Goal: Task Accomplishment & Management: Complete application form

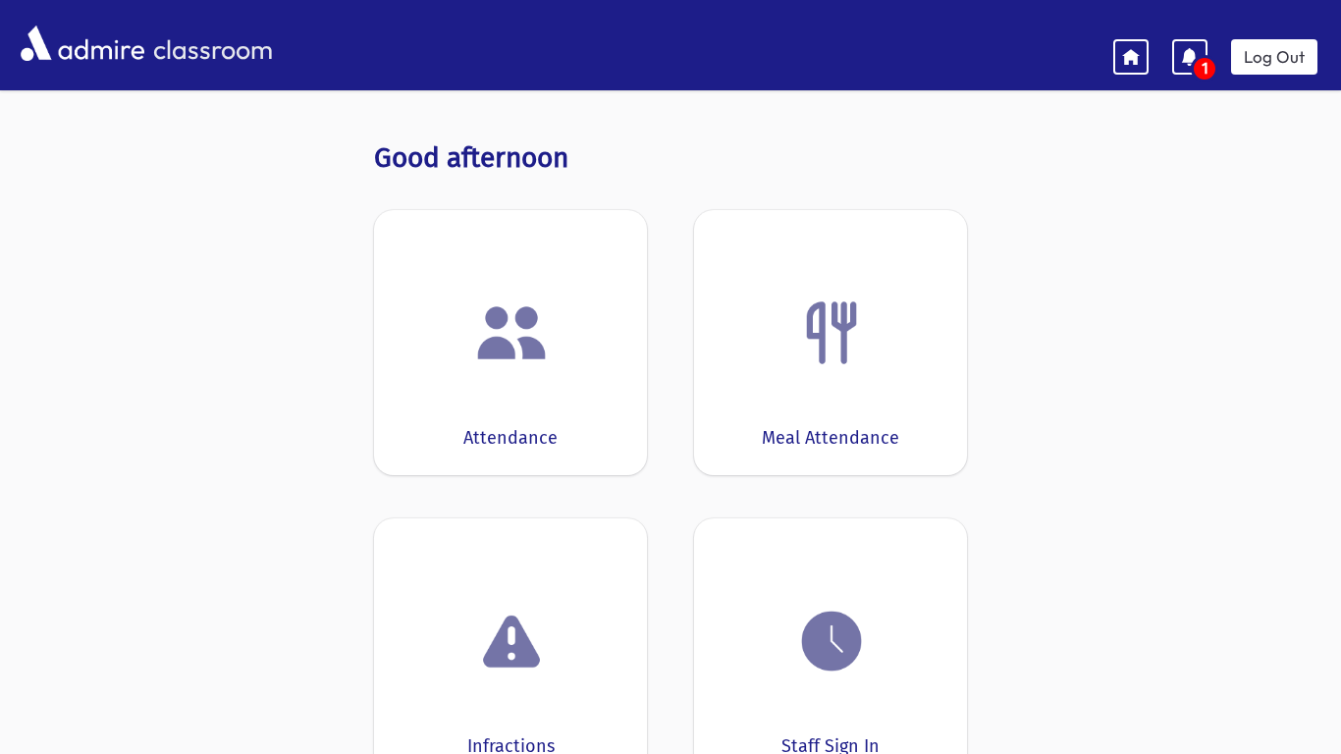
click at [554, 363] on div at bounding box center [510, 333] width 212 height 75
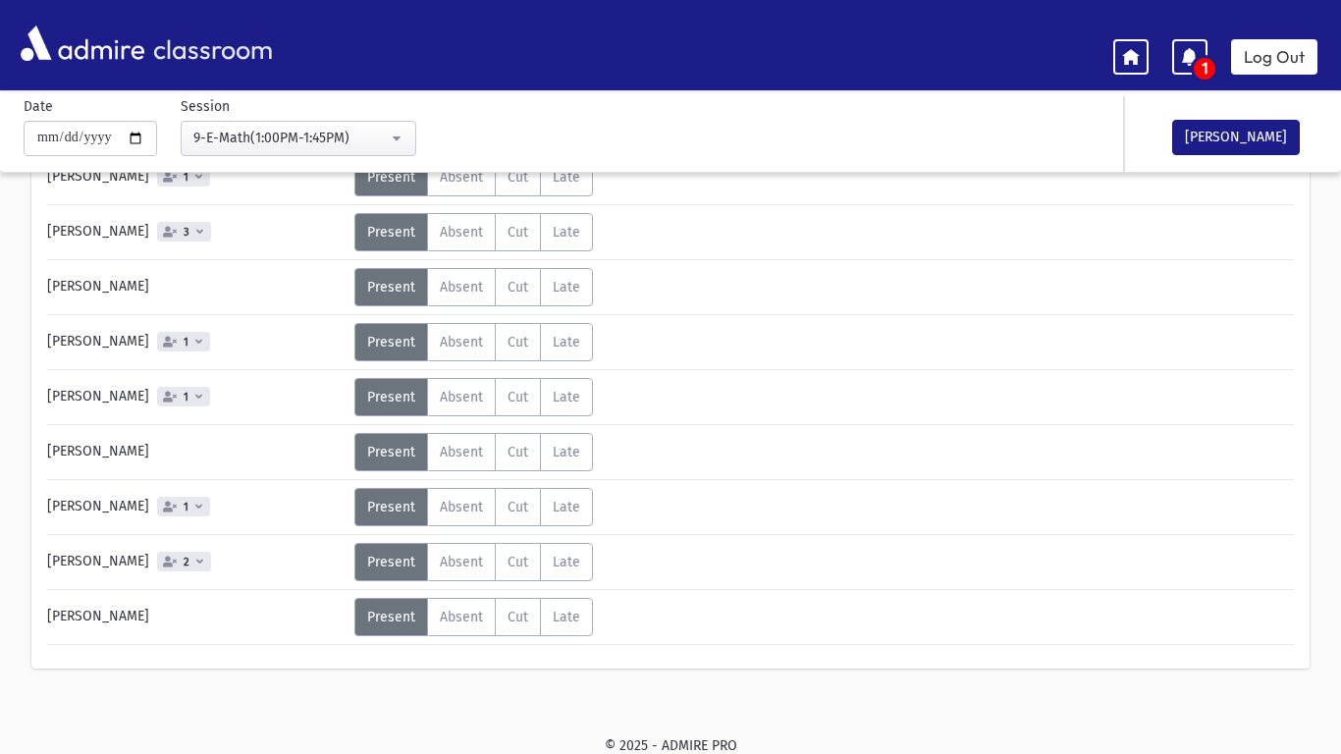
scroll to position [716, 0]
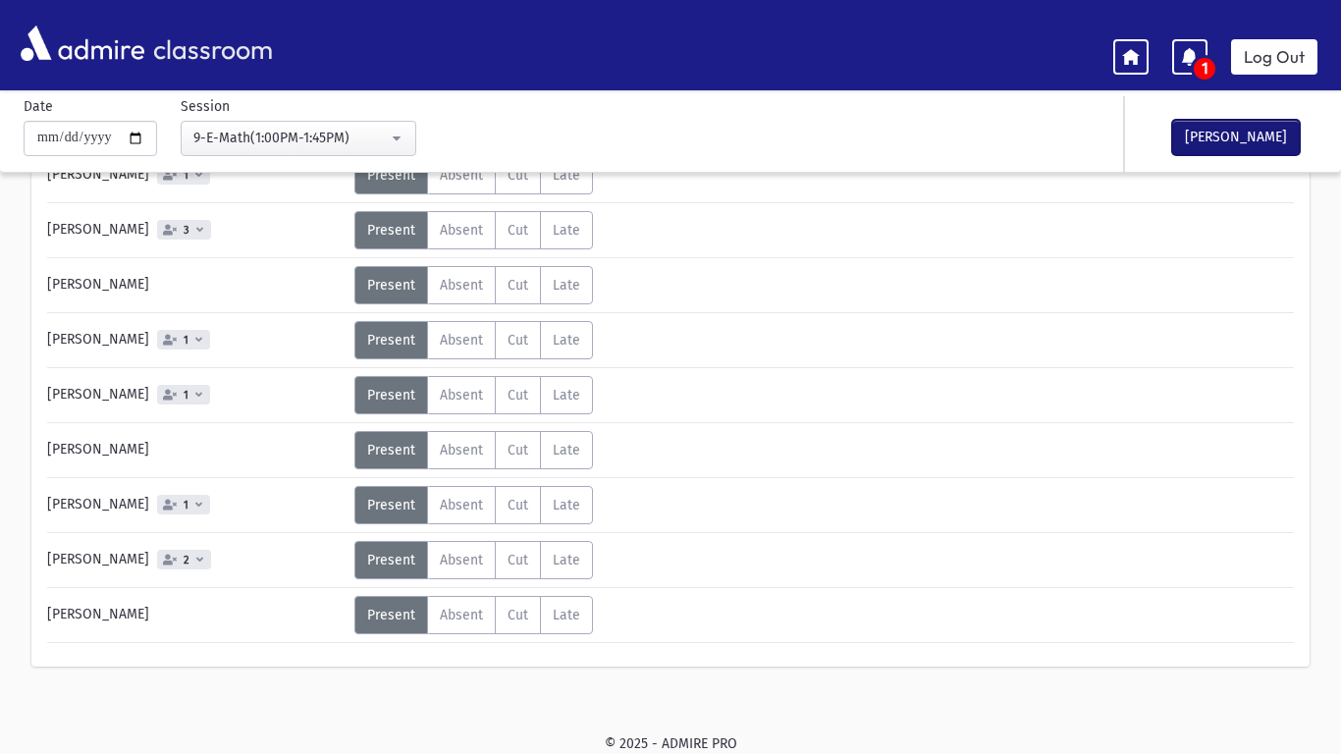
click at [1211, 135] on button "[PERSON_NAME]" at bounding box center [1236, 137] width 128 height 35
click at [1284, 52] on link "Log Out" at bounding box center [1274, 56] width 86 height 35
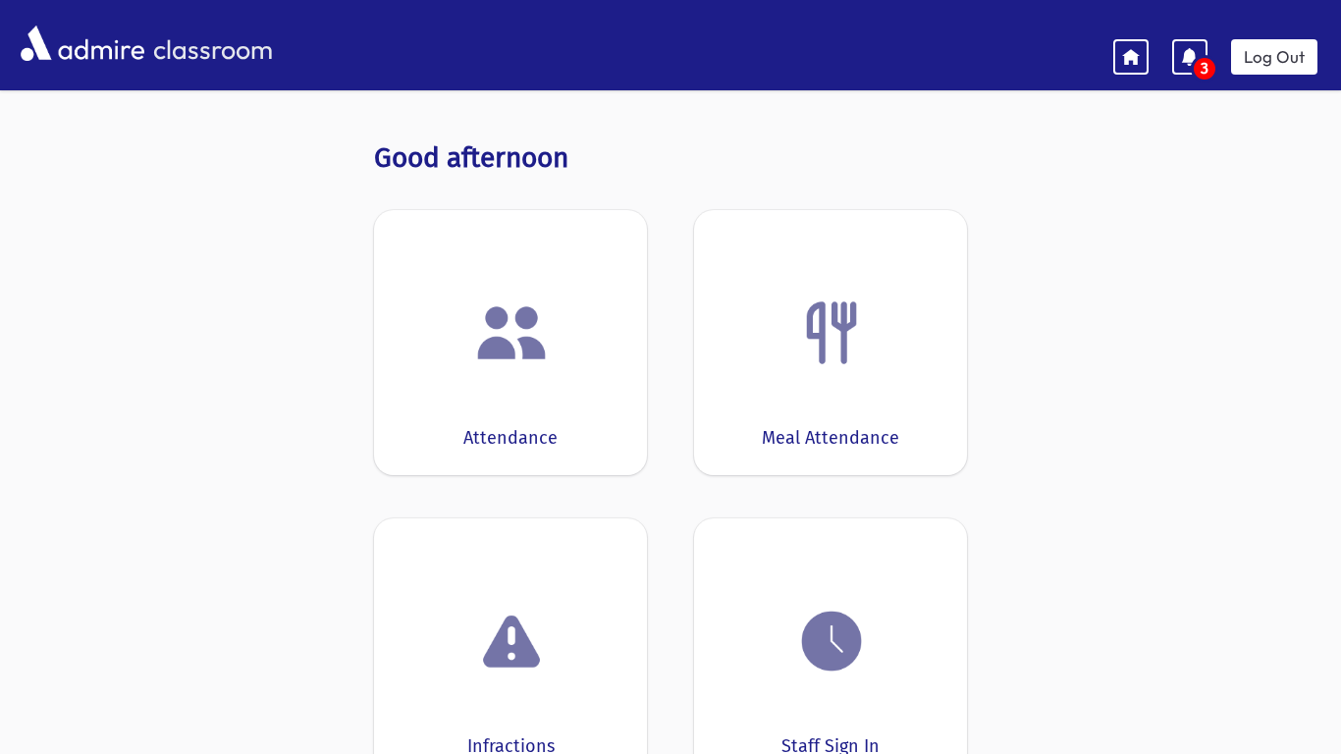
click at [494, 381] on div "Attendance" at bounding box center [510, 342] width 273 height 265
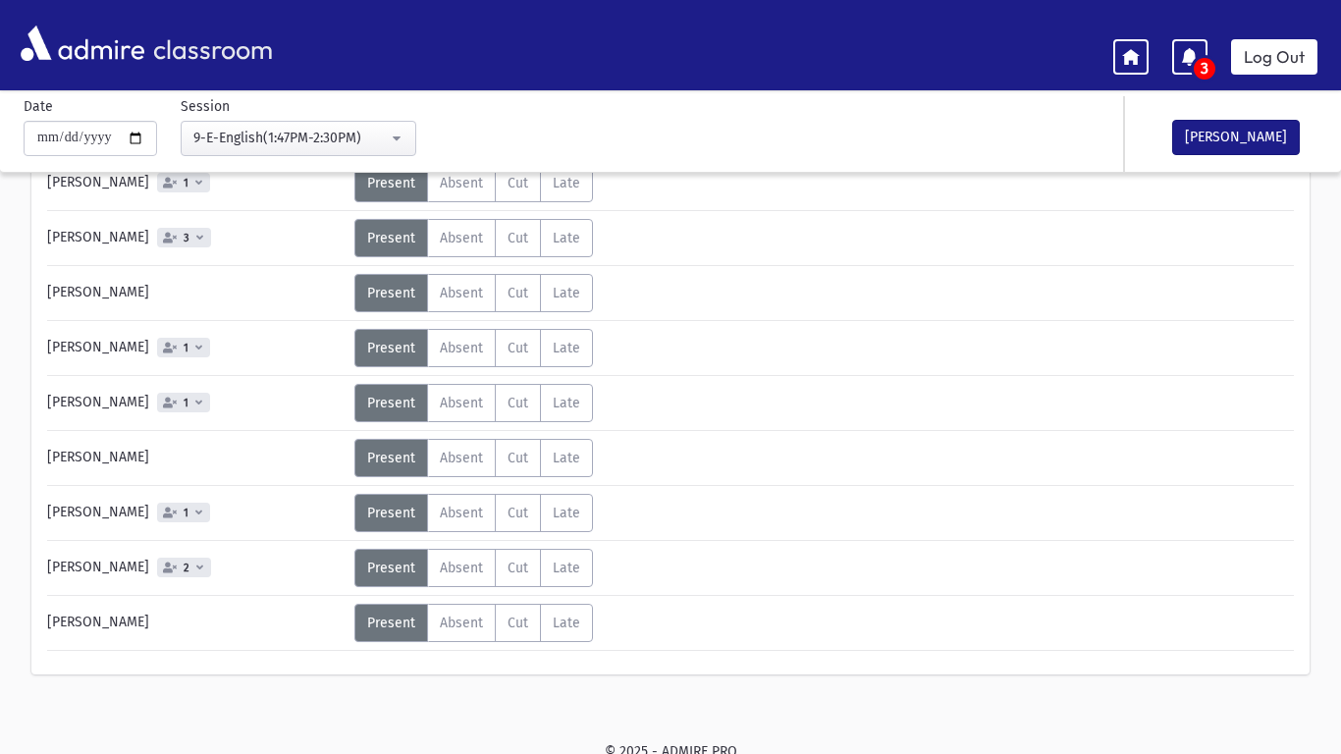
scroll to position [716, 0]
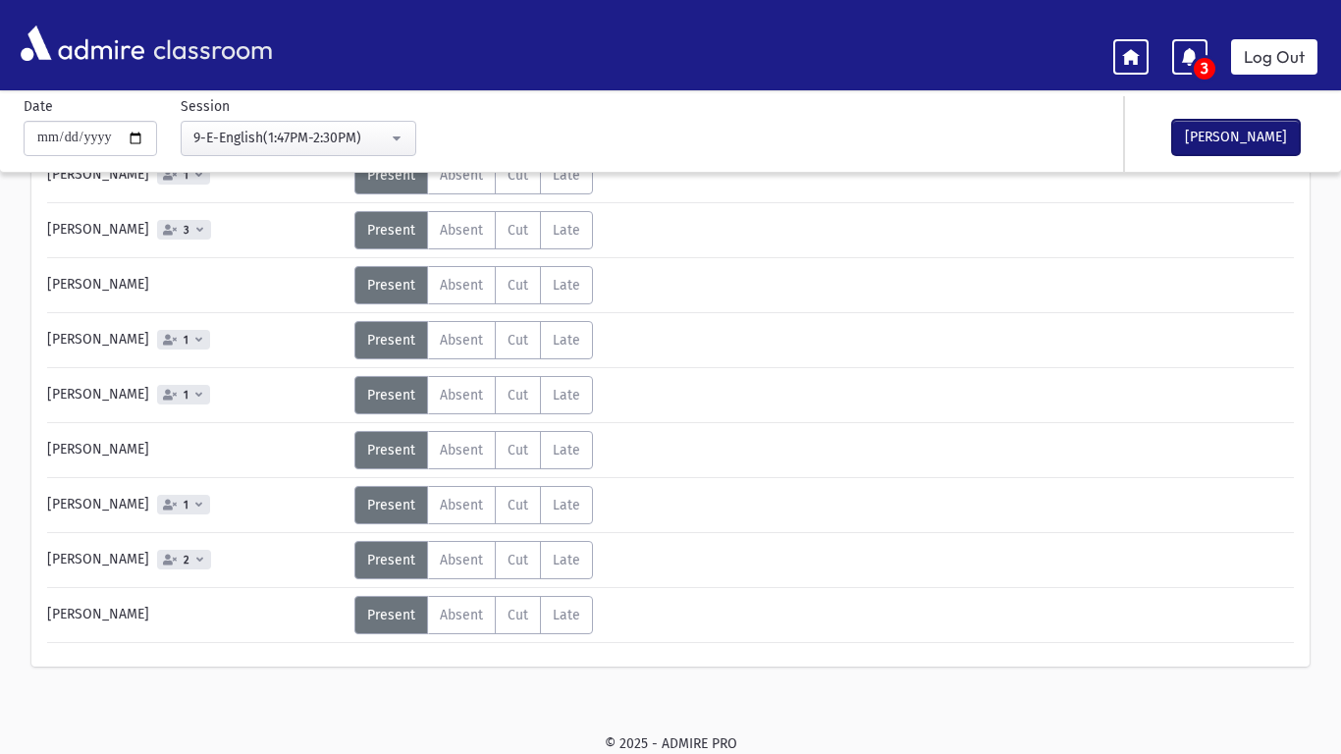
click at [1217, 134] on button "[PERSON_NAME]" at bounding box center [1236, 137] width 128 height 35
click at [1269, 56] on link "Log Out" at bounding box center [1274, 56] width 86 height 35
